Goal: Information Seeking & Learning: Find specific fact

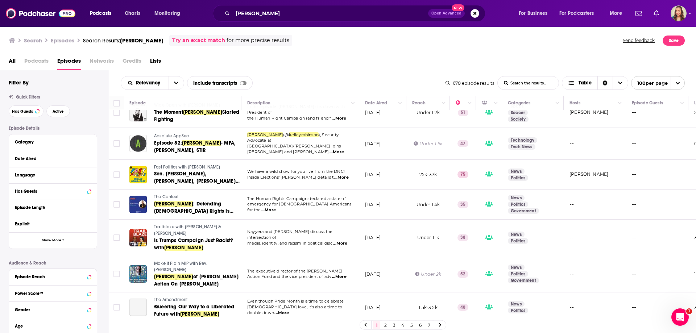
scroll to position [109, 0]
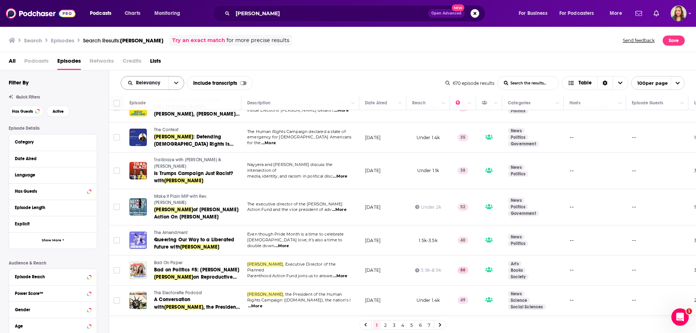
click at [152, 89] on div "Relevancy" at bounding box center [152, 83] width 63 height 14
click at [146, 85] on div "Relevancy" at bounding box center [152, 83] width 63 height 14
click at [149, 82] on span "Relevancy" at bounding box center [149, 83] width 27 height 5
click at [78, 123] on div "Filter By Quick Filters Has Guests Active Episode Details Category Date Aired L…" at bounding box center [59, 221] width 100 height 284
click at [36, 164] on div "Date Aired" at bounding box center [53, 159] width 88 height 16
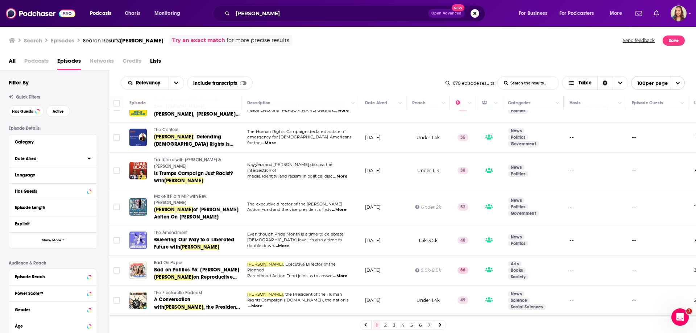
click at [32, 160] on div "Date Aired" at bounding box center [49, 158] width 68 height 5
click at [88, 160] on icon at bounding box center [88, 159] width 3 height 2
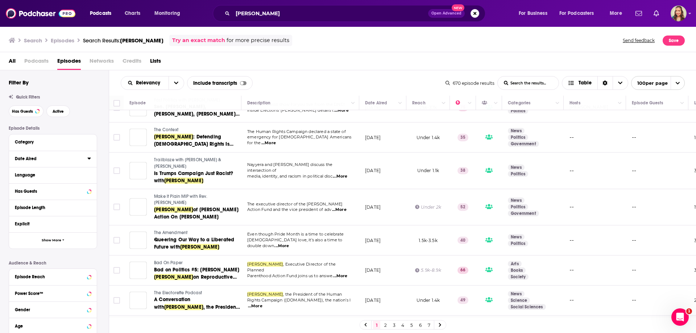
click at [90, 158] on icon at bounding box center [88, 159] width 3 height 2
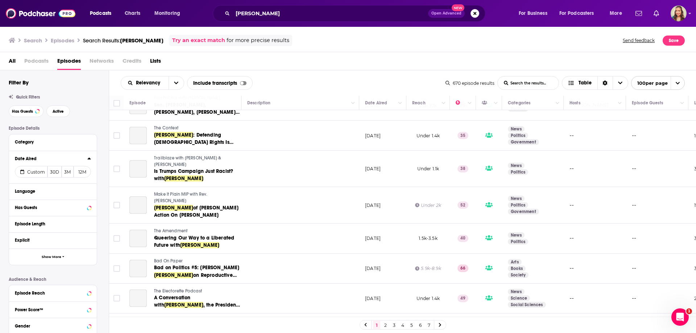
click at [83, 174] on button "12M" at bounding box center [82, 172] width 17 height 12
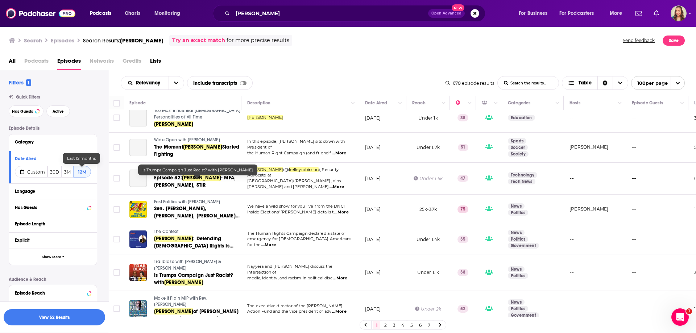
scroll to position [0, 0]
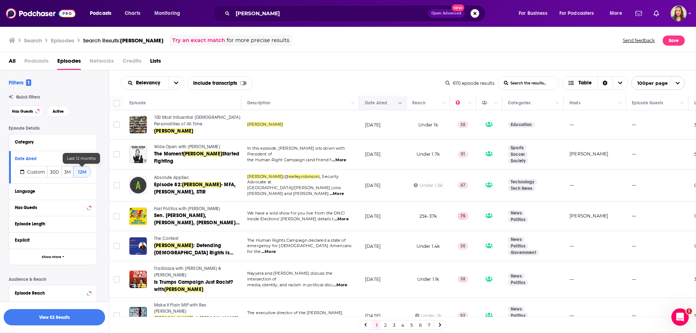
click at [399, 105] on icon "Column Actions" at bounding box center [401, 103] width 4 height 4
click at [392, 79] on div at bounding box center [348, 166] width 696 height 333
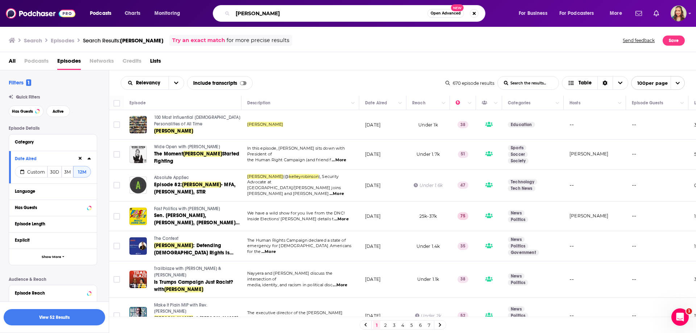
click at [304, 11] on input "[PERSON_NAME]" at bounding box center [330, 14] width 195 height 12
type input "[PERSON_NAME] human rights campaign"
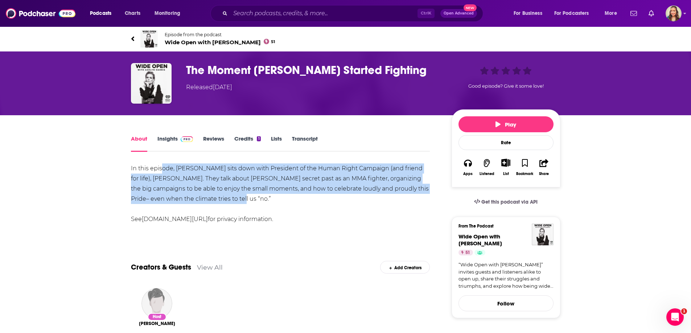
drag, startPoint x: 163, startPoint y: 169, endPoint x: 207, endPoint y: 195, distance: 51.6
click at [207, 195] on div "In this episode, Ashlyn sits down with President of the Human Right Campaign (a…" at bounding box center [280, 194] width 299 height 61
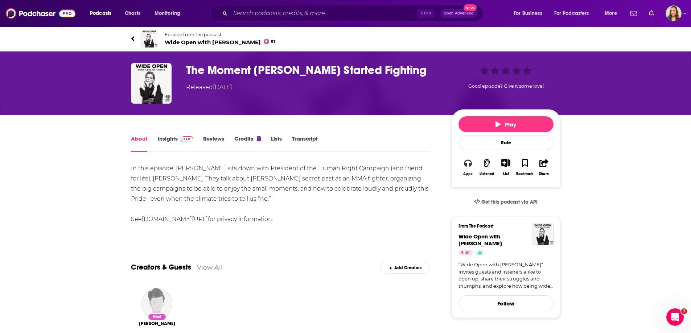
click at [469, 165] on icon "button" at bounding box center [468, 163] width 8 height 7
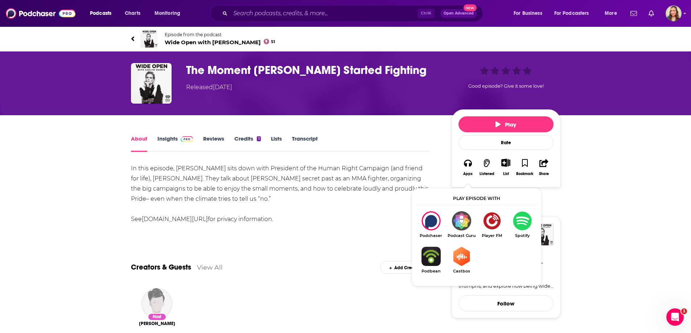
click at [518, 219] on img "Show Listen On dropdown" at bounding box center [522, 220] width 30 height 19
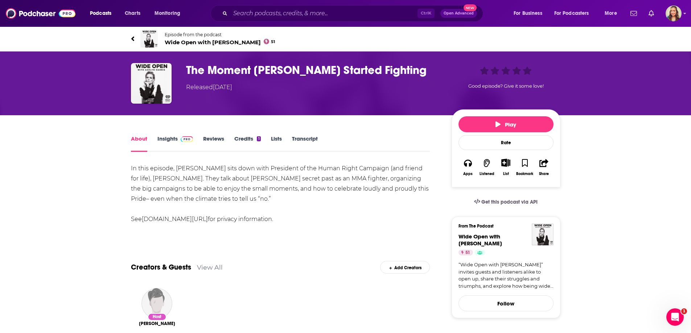
drag, startPoint x: 188, startPoint y: 170, endPoint x: 189, endPoint y: 159, distance: 11.3
click at [188, 170] on div "In this episode, Ashlyn sits down with President of the Human Right Campaign (a…" at bounding box center [280, 194] width 299 height 61
click at [186, 43] on span "Wide Open with Ashlyn Harris 51" at bounding box center [220, 42] width 111 height 7
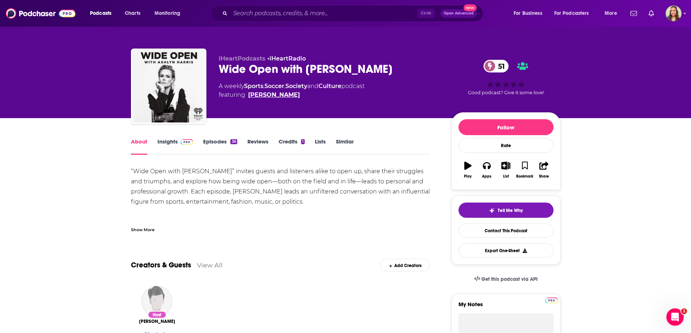
click at [256, 95] on link "[PERSON_NAME]" at bounding box center [274, 95] width 52 height 9
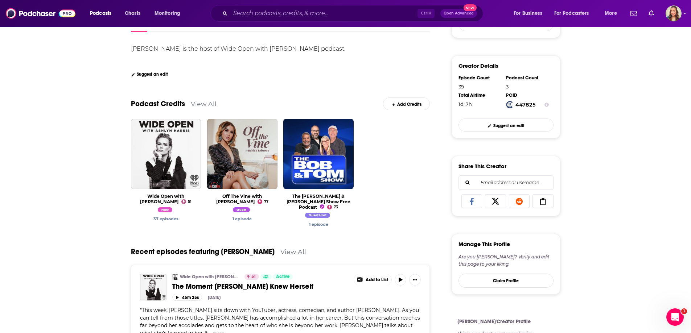
scroll to position [145, 0]
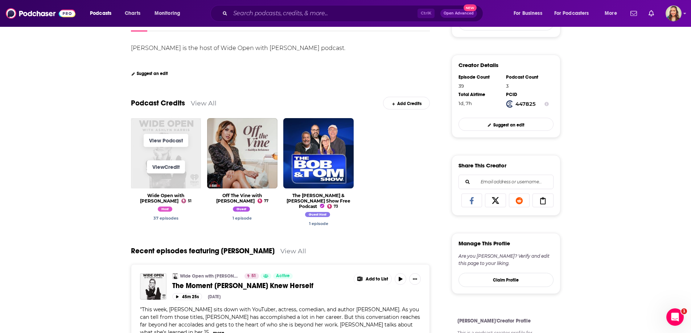
click at [142, 158] on span "View Credit" at bounding box center [166, 167] width 70 height 26
click at [157, 139] on link "View Podcast" at bounding box center [166, 140] width 45 height 13
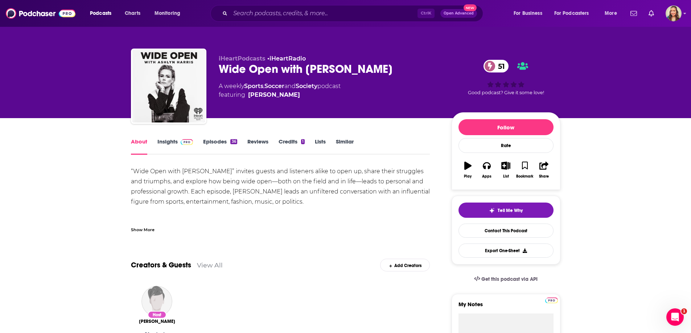
click at [169, 144] on link "Insights" at bounding box center [175, 146] width 36 height 17
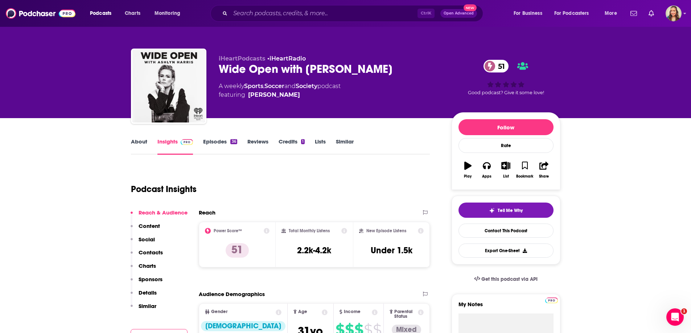
click at [141, 139] on link "About" at bounding box center [139, 146] width 16 height 17
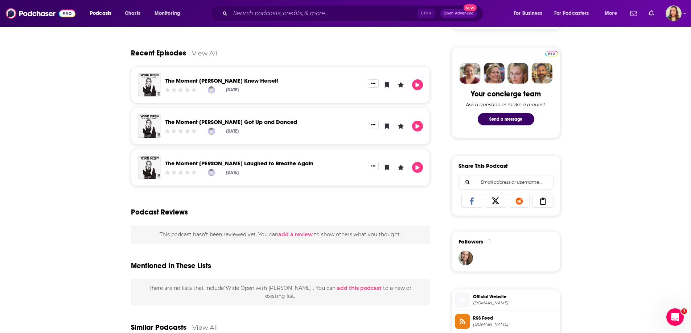
scroll to position [326, 0]
click at [199, 54] on link "View All" at bounding box center [205, 53] width 26 height 8
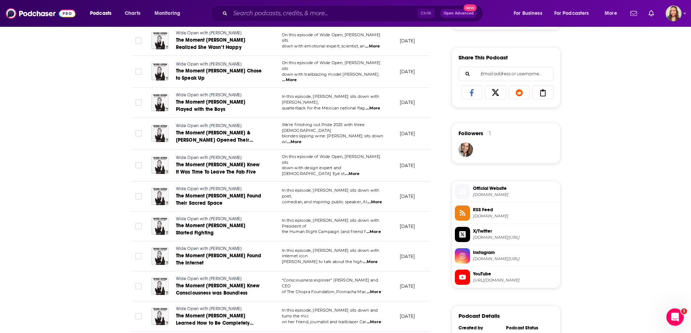
scroll to position [435, 0]
click at [337, 16] on input "Search podcasts, credits, & more..." at bounding box center [323, 14] width 187 height 12
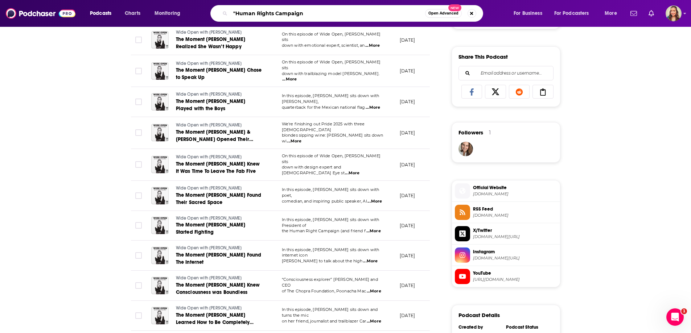
type input ""Human Rights Campaign""
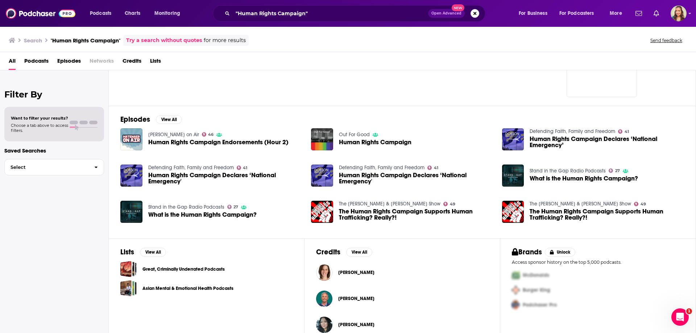
scroll to position [77, 0]
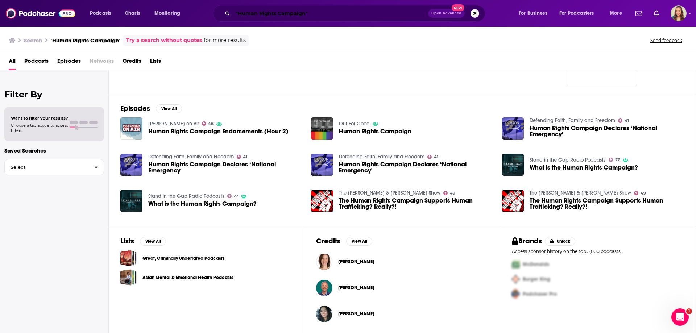
click at [315, 18] on input ""Human Rights Campaign"" at bounding box center [330, 14] width 195 height 12
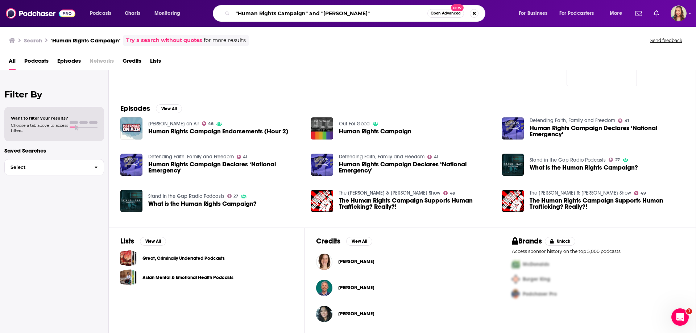
type input ""Human Rights Campaign" and "Kelley Robinson""
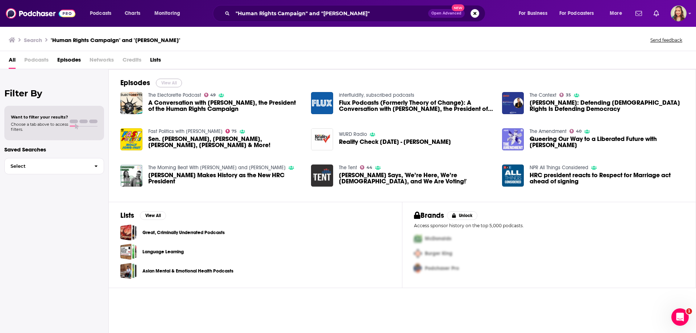
click at [163, 83] on button "View All" at bounding box center [169, 83] width 26 height 9
